Goal: Check status: Check status

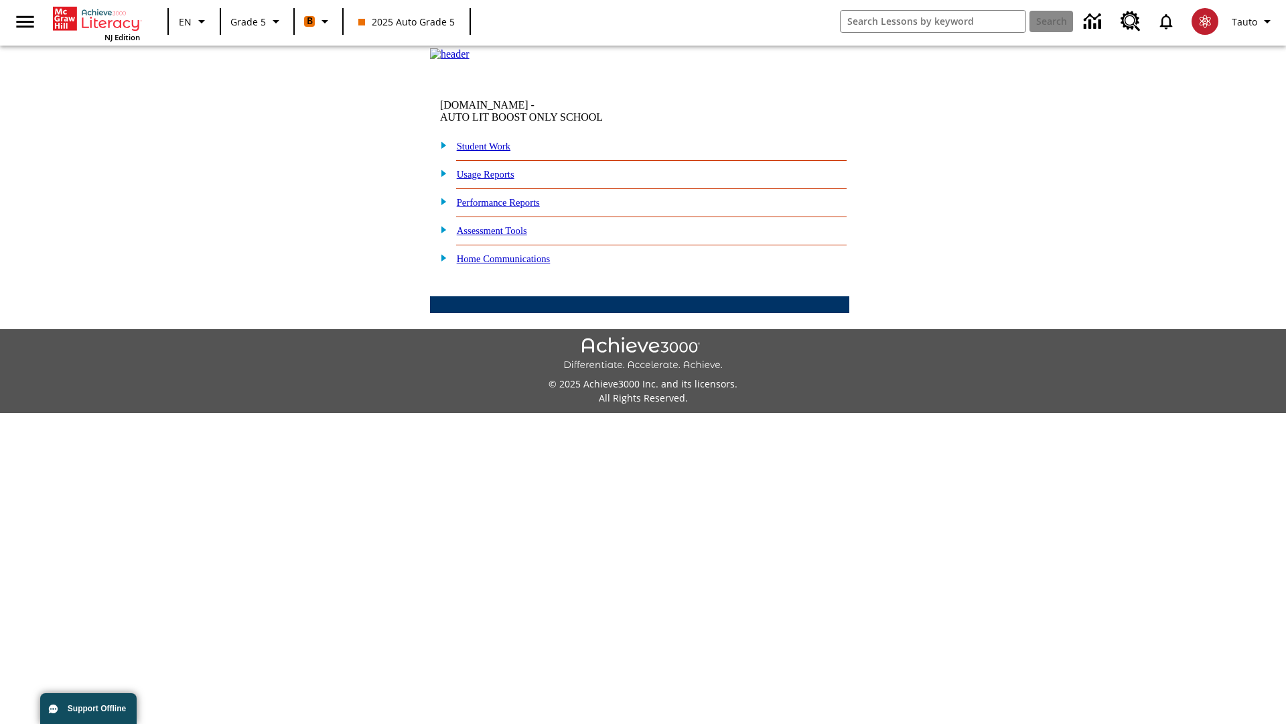
click at [492, 151] on link "Student Work" at bounding box center [484, 146] width 54 height 11
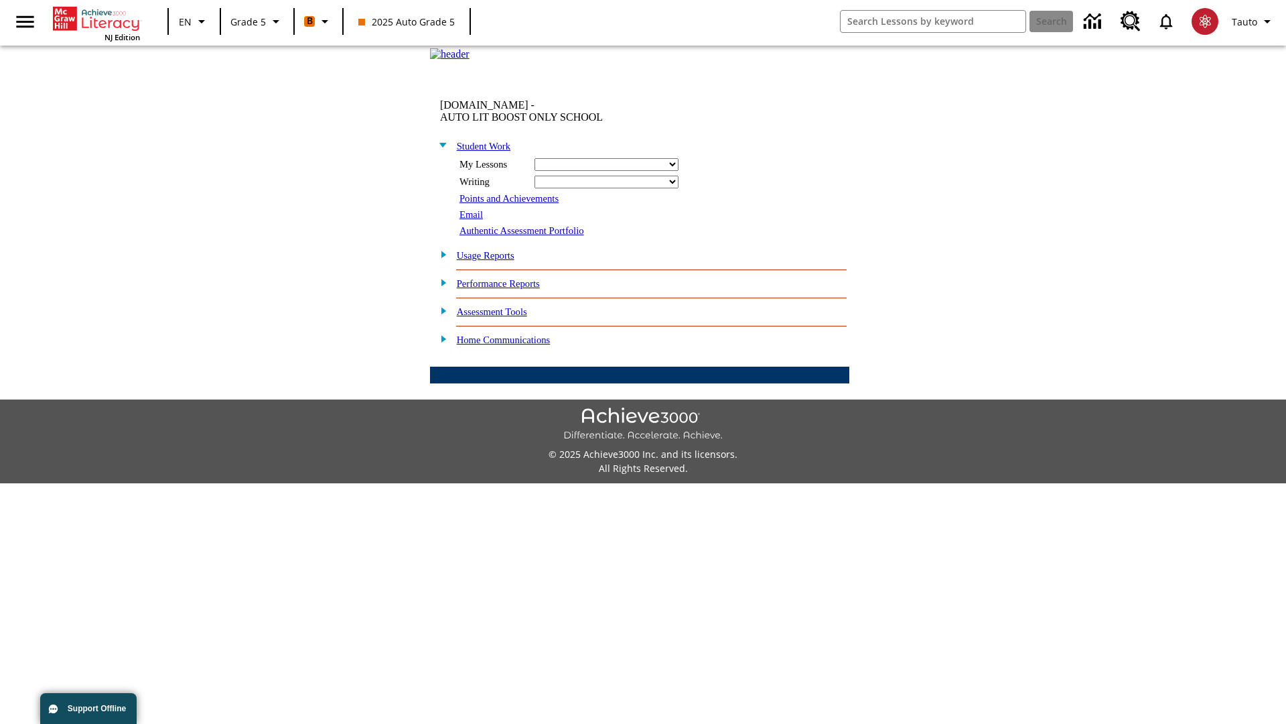
select select "/options/reports/?report_id=12&atype=1&section=2"
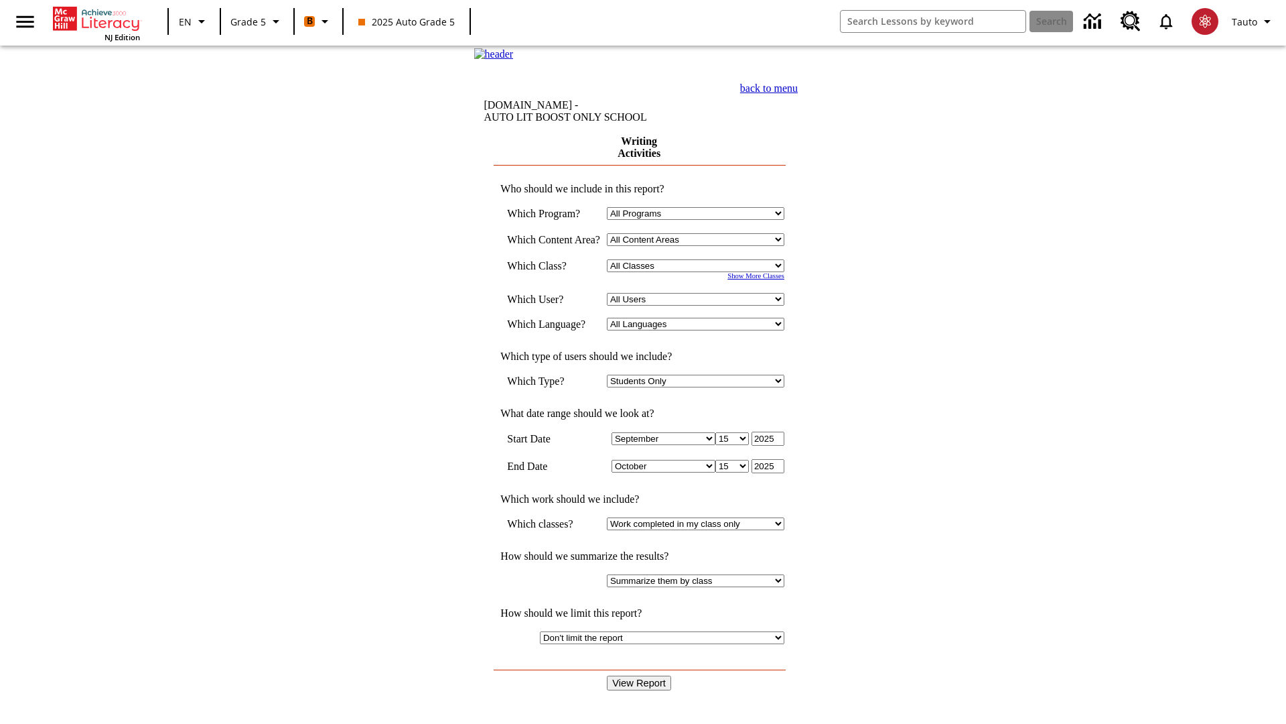
click at [700, 272] on select "Select a Class: All Classes 2025 Auto Grade 5 OL 2025 Auto Grade 6" at bounding box center [696, 265] width 178 height 13
select select "11133131"
click at [700, 306] on select "All Users Cat, Sautoen Cat, Sautoes Cat1, Sautoss Donotlogin, Sautoen Twoschool…" at bounding box center [696, 299] width 178 height 13
select select "21437107"
click at [641, 675] on input "View Report" at bounding box center [639, 682] width 64 height 15
